Goal: Task Accomplishment & Management: Manage account settings

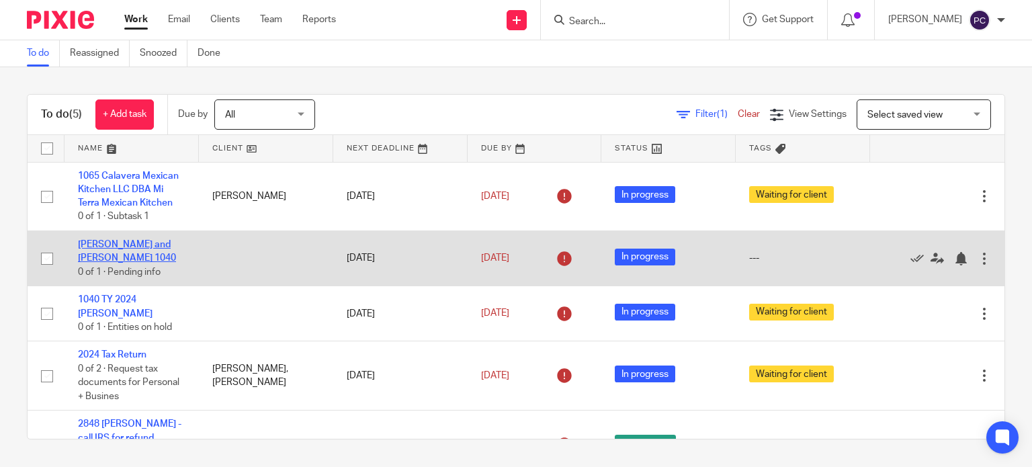
click at [134, 244] on link "[PERSON_NAME] and [PERSON_NAME] 1040" at bounding box center [127, 251] width 98 height 23
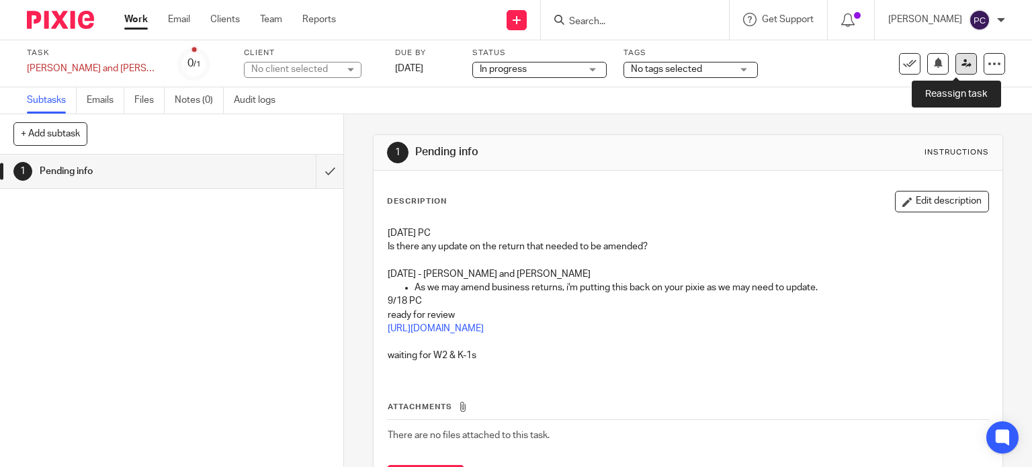
click at [959, 58] on link at bounding box center [967, 64] width 22 height 22
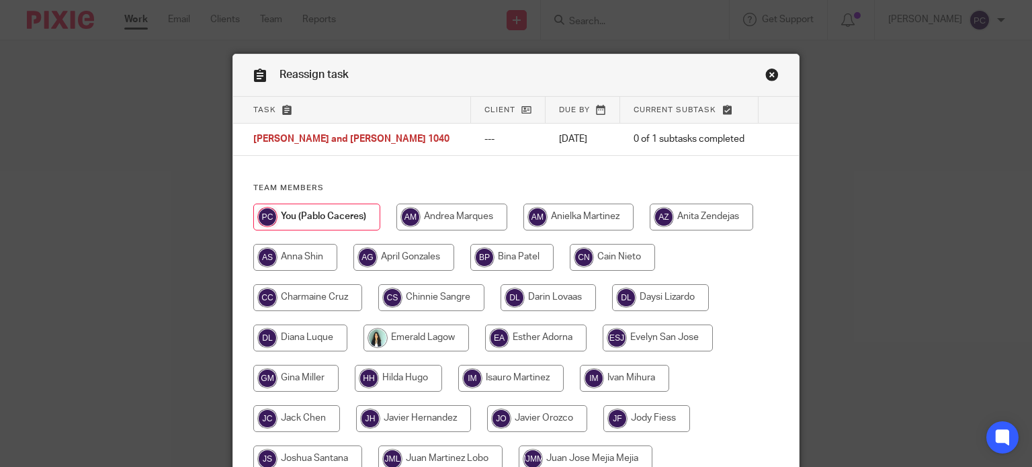
click at [768, 73] on link "Close this dialog window" at bounding box center [771, 77] width 13 height 18
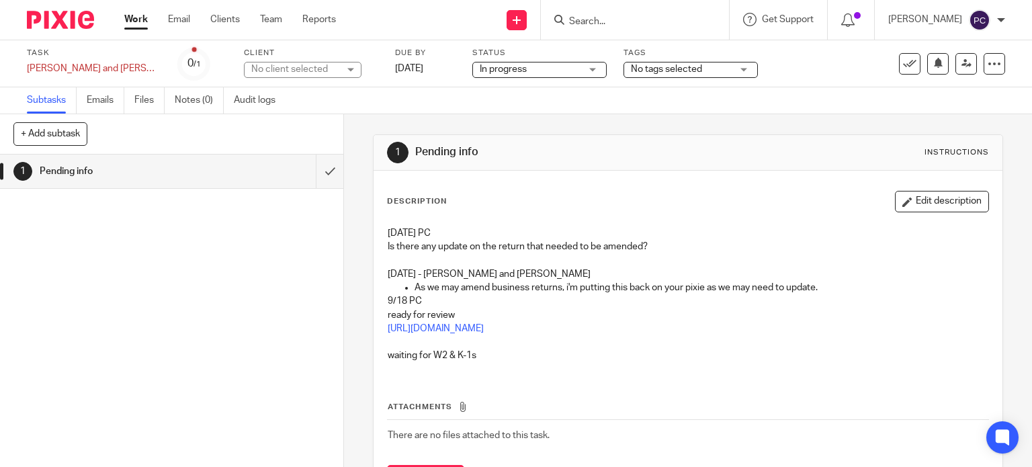
drag, startPoint x: 894, startPoint y: 208, endPoint x: 828, endPoint y: 196, distance: 67.5
click at [895, 207] on button "Edit description" at bounding box center [942, 202] width 94 height 22
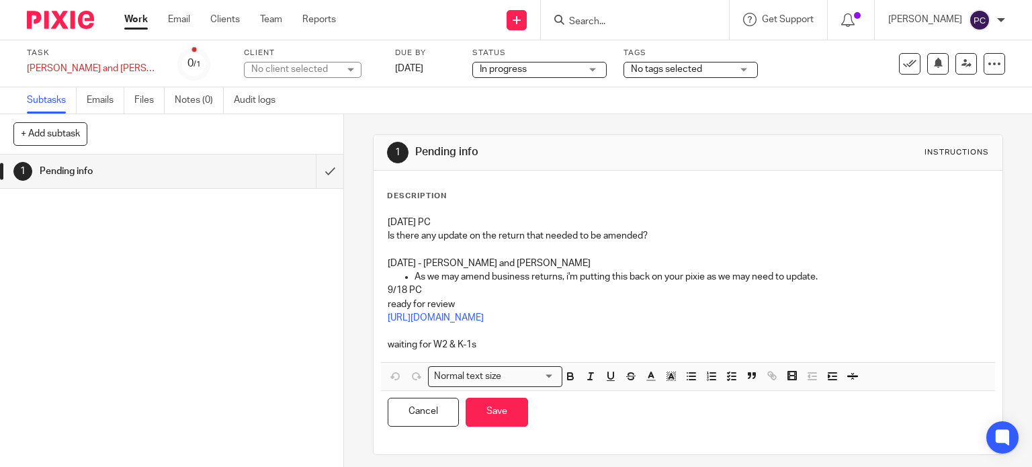
click at [388, 218] on p "10/02/2025 PC" at bounding box center [688, 222] width 601 height 13
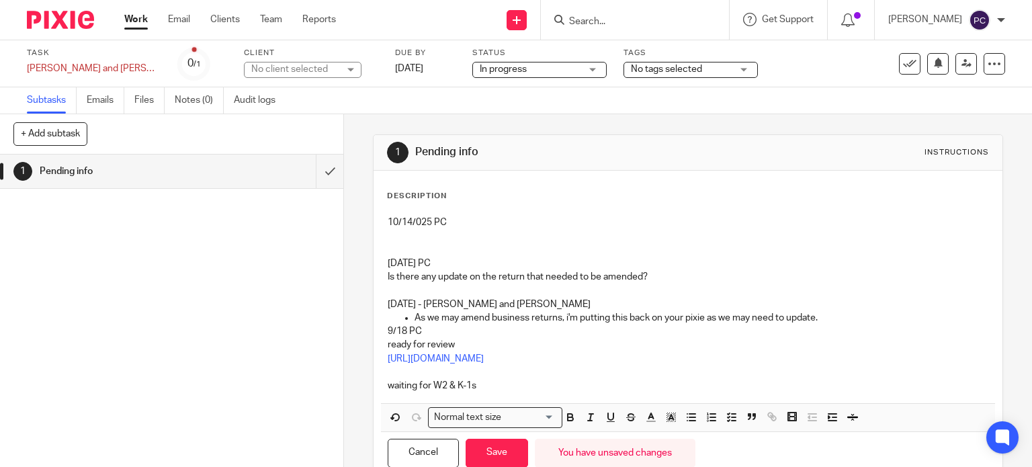
click at [395, 239] on p at bounding box center [688, 235] width 601 height 13
drag, startPoint x: 384, startPoint y: 214, endPoint x: 395, endPoint y: 213, distance: 10.8
click at [384, 214] on div "10/14/025 PC I’m waiting for the amended entities in order to update the 1040. …" at bounding box center [688, 306] width 615 height 194
click at [481, 452] on button "Save" at bounding box center [497, 453] width 62 height 29
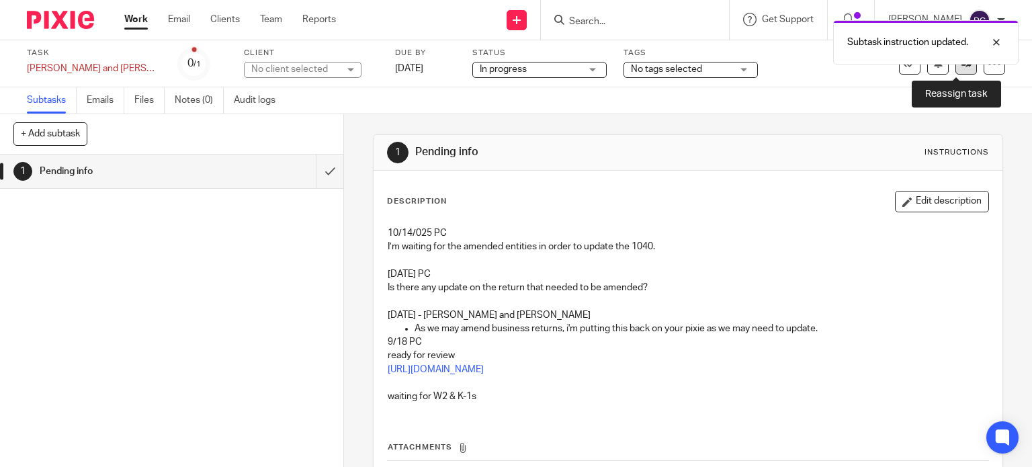
click at [956, 68] on link at bounding box center [967, 64] width 22 height 22
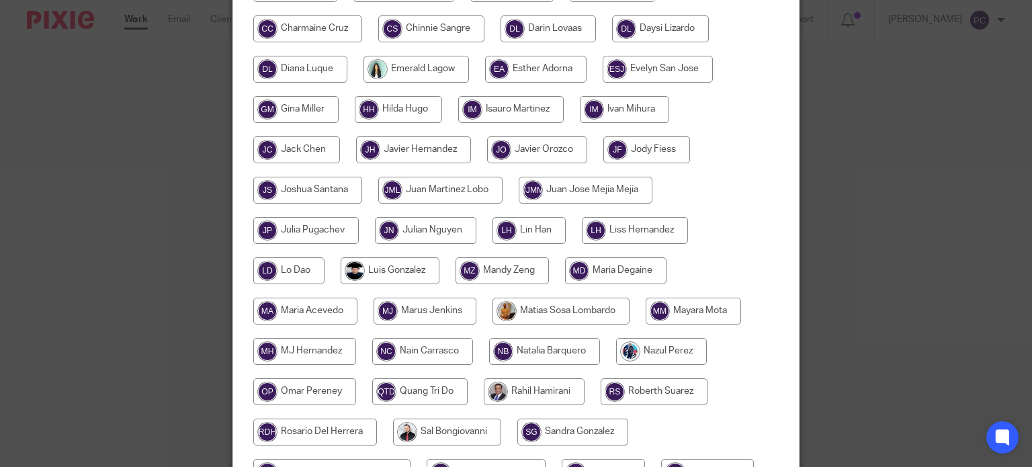
scroll to position [336, 0]
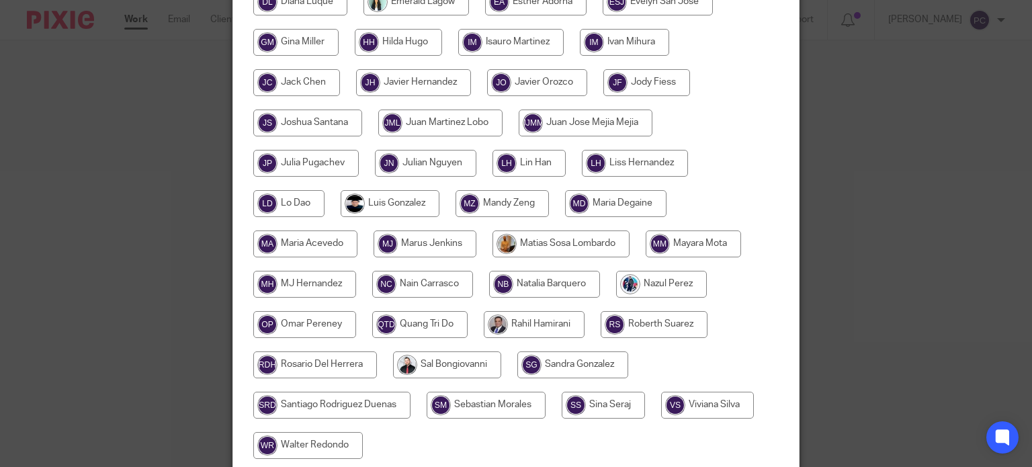
click at [521, 323] on input "radio" at bounding box center [534, 324] width 101 height 27
radio input "true"
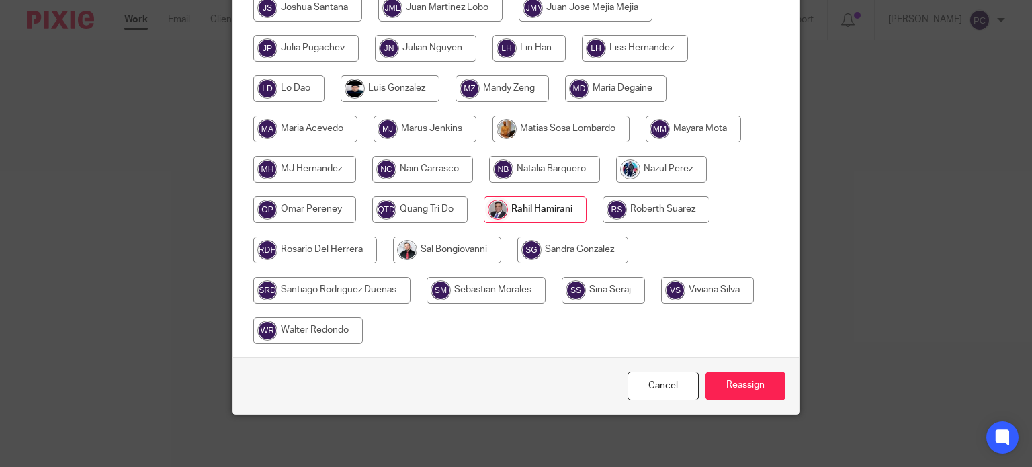
scroll to position [452, 0]
click at [718, 390] on input "Reassign" at bounding box center [746, 385] width 80 height 29
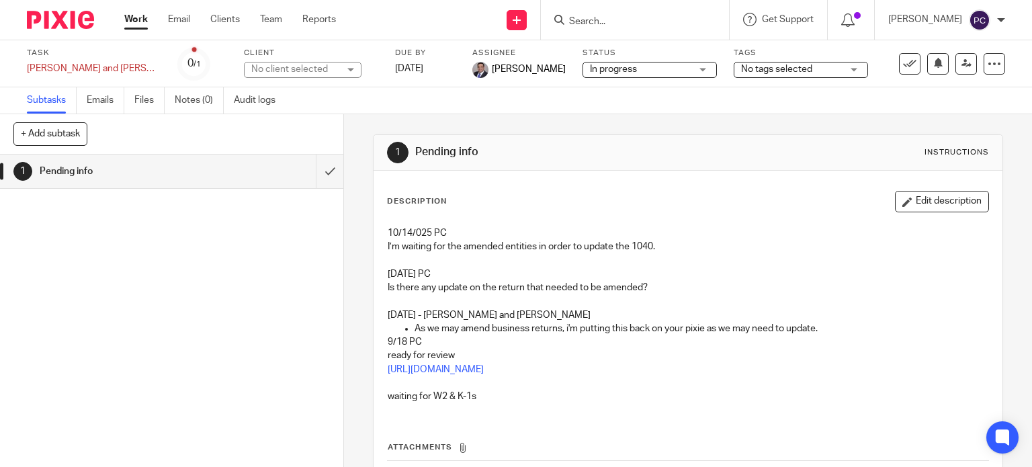
click at [138, 24] on link "Work" at bounding box center [136, 19] width 24 height 13
